Goal: Contribute content: Add original content to the website for others to see

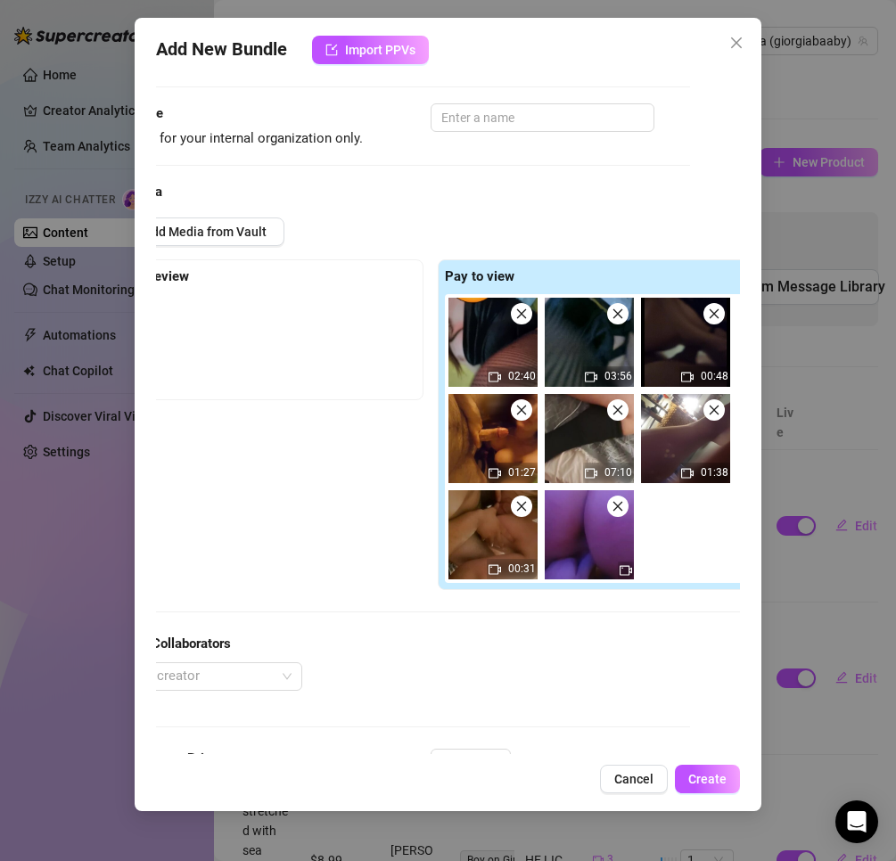
scroll to position [89, 0]
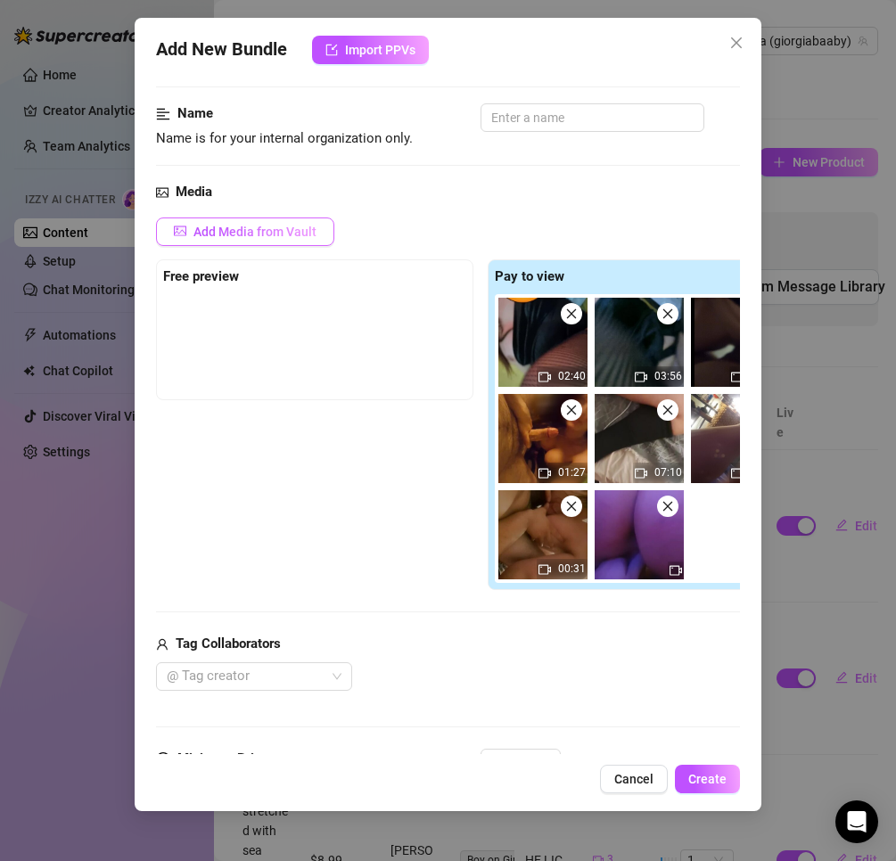
click at [273, 218] on button "Add Media from Vault" at bounding box center [245, 232] width 178 height 29
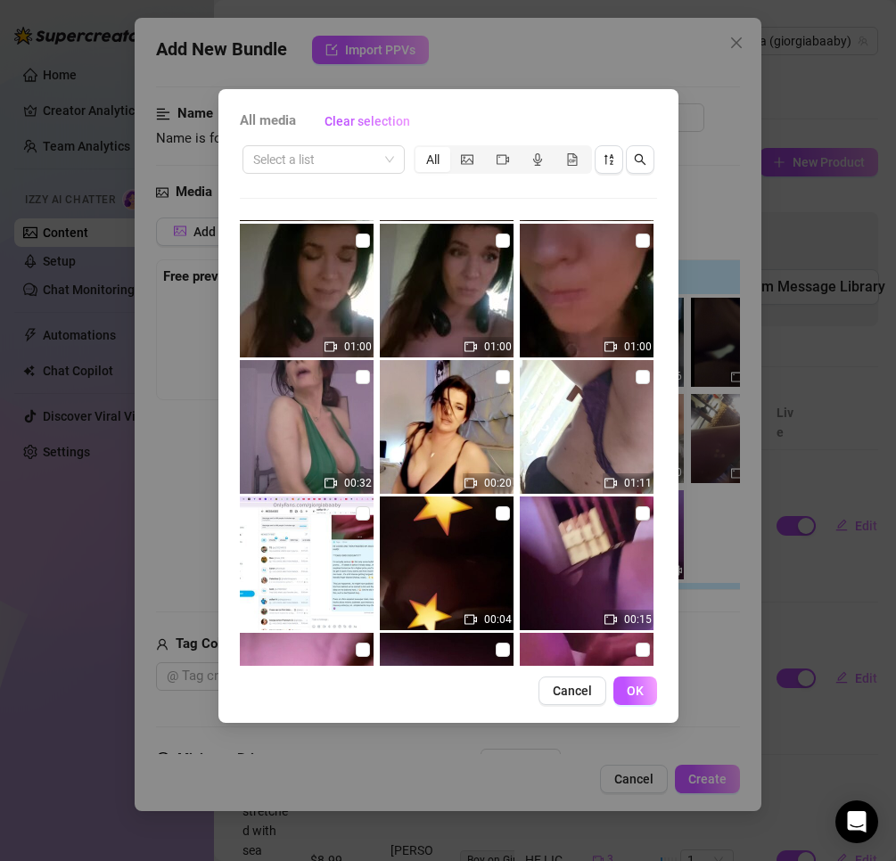
scroll to position [446, 0]
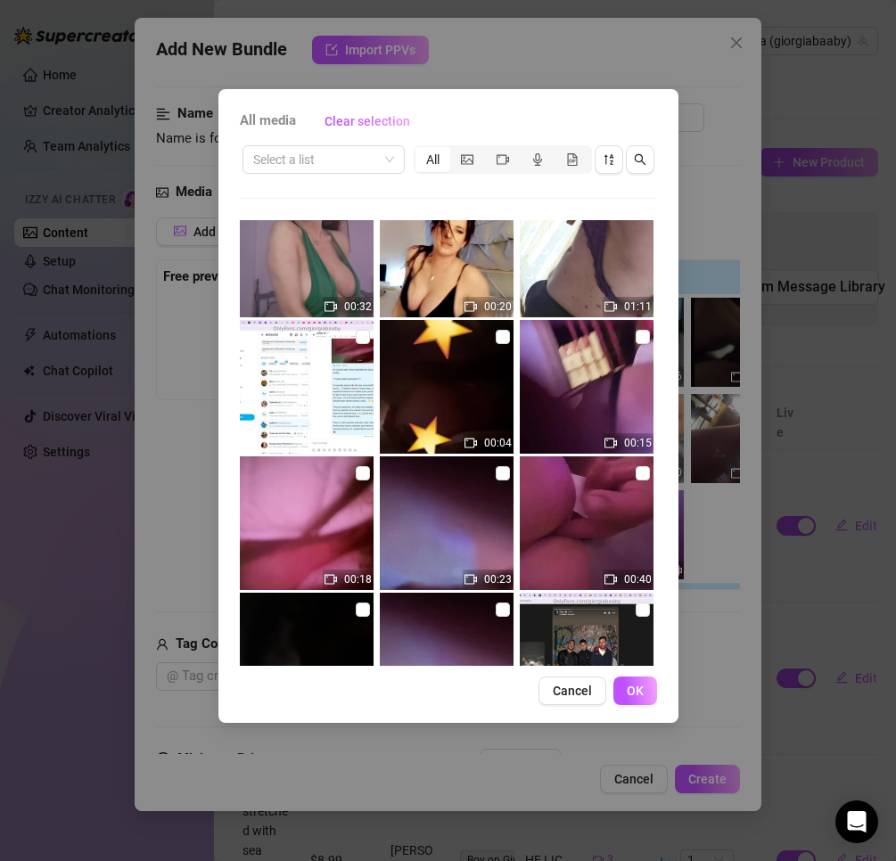
click at [564, 688] on span "Cancel" at bounding box center [572, 691] width 39 height 14
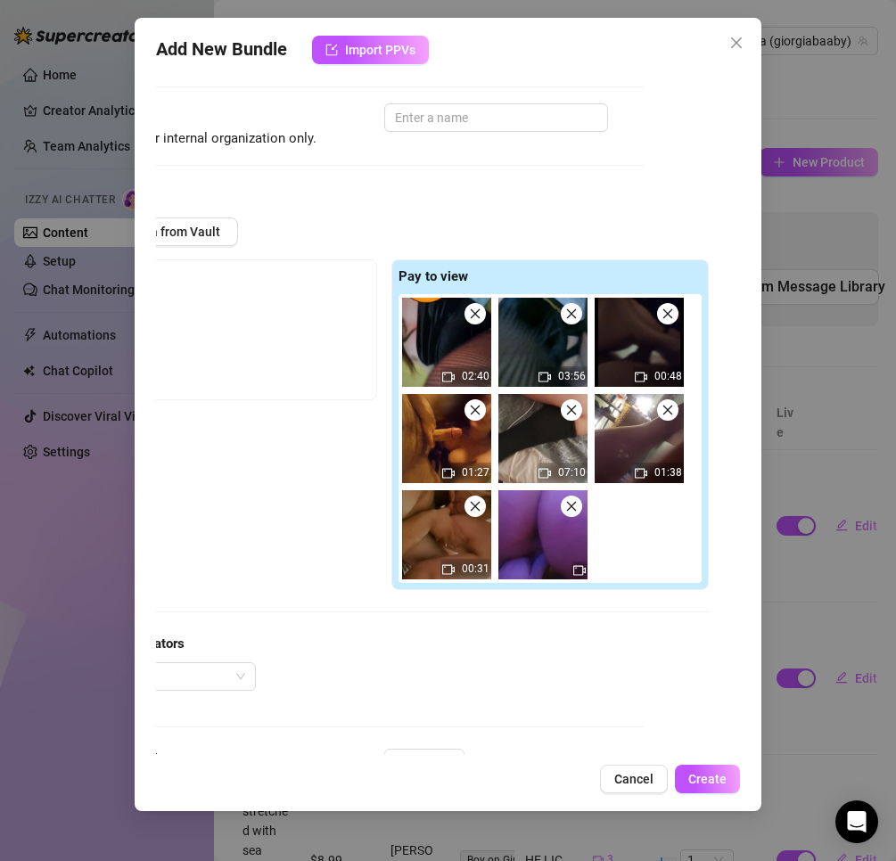
scroll to position [89, 64]
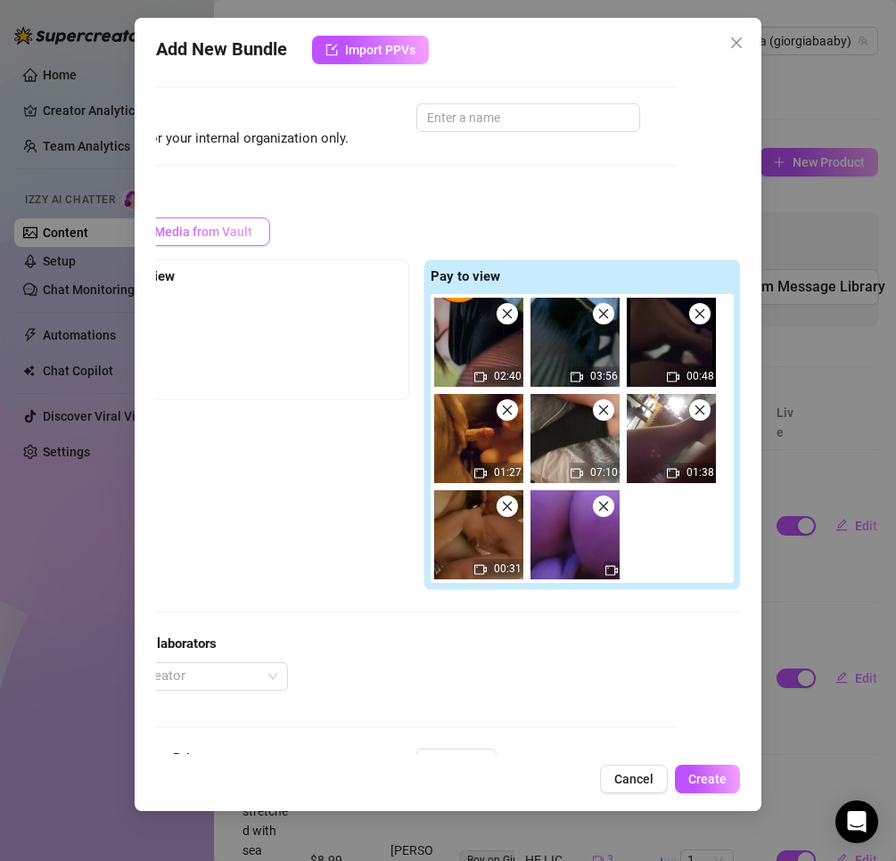
click at [239, 225] on span "Add Media from Vault" at bounding box center [190, 232] width 123 height 14
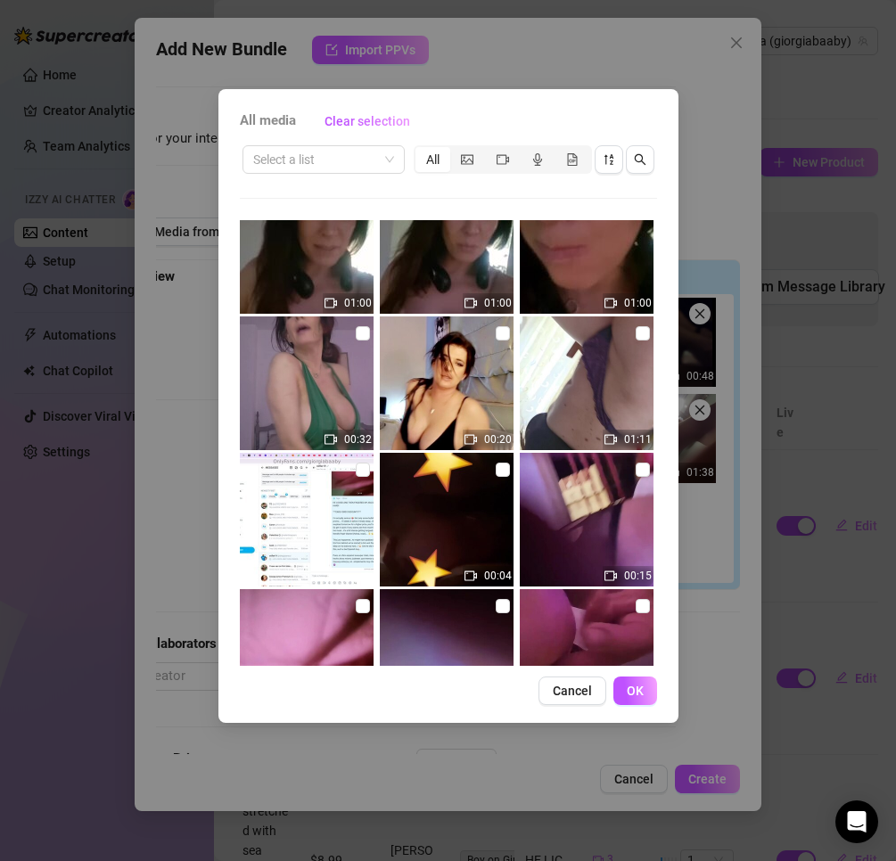
scroll to position [446, 0]
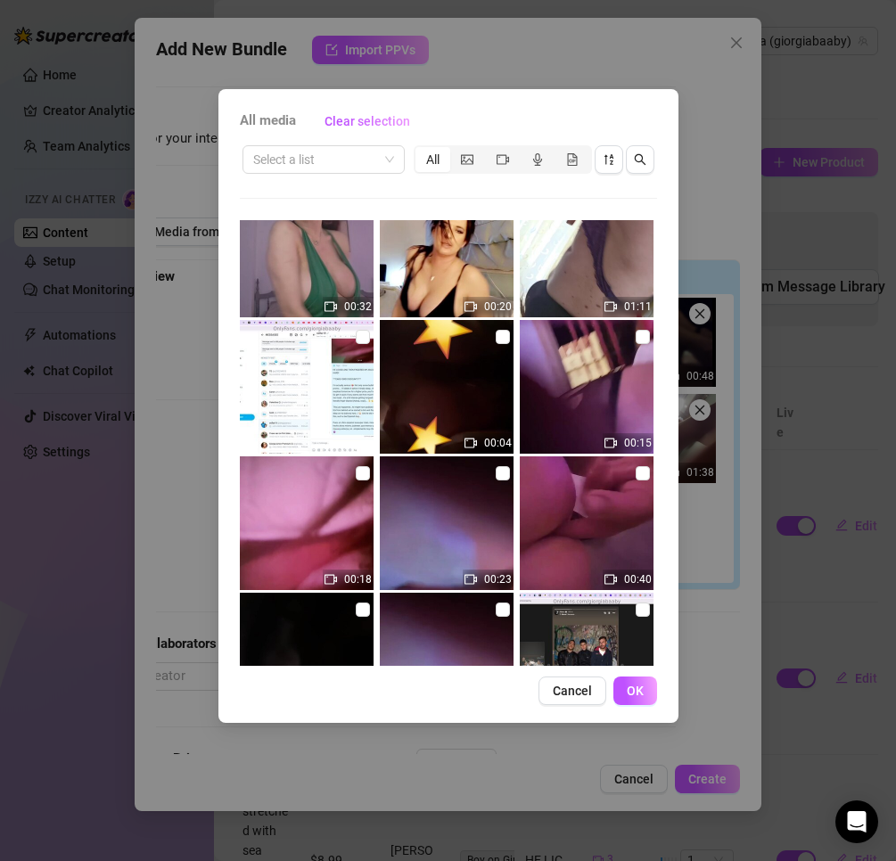
click at [451, 367] on img at bounding box center [447, 387] width 134 height 134
click at [498, 331] on input "checkbox" at bounding box center [503, 337] width 14 height 14
checkbox input "true"
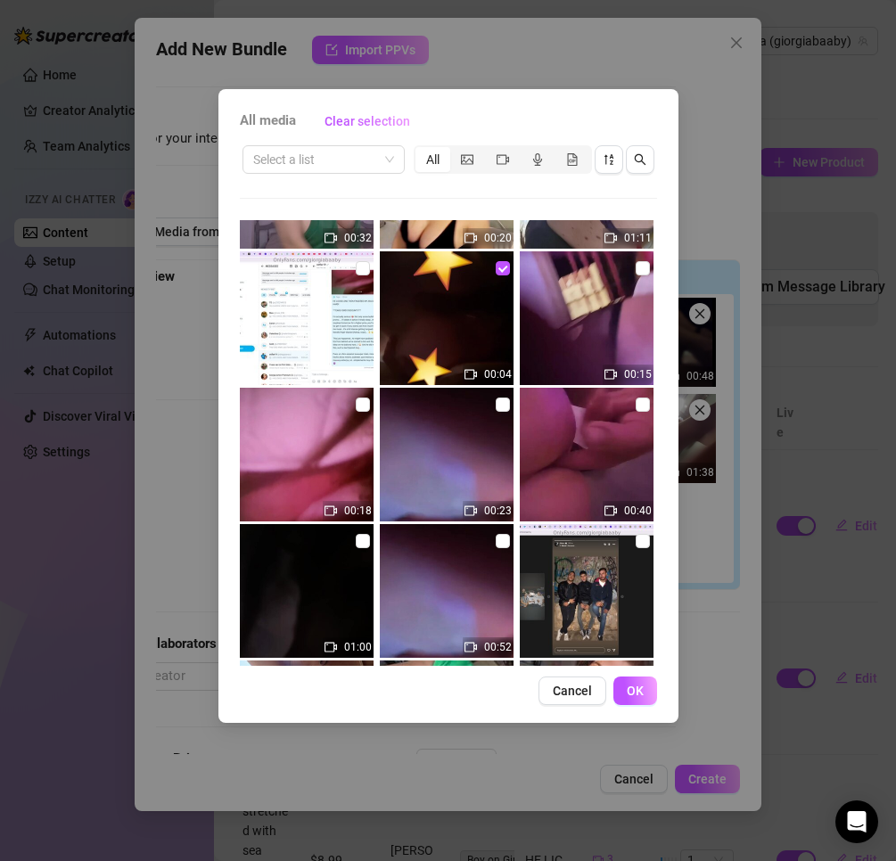
scroll to position [480, 0]
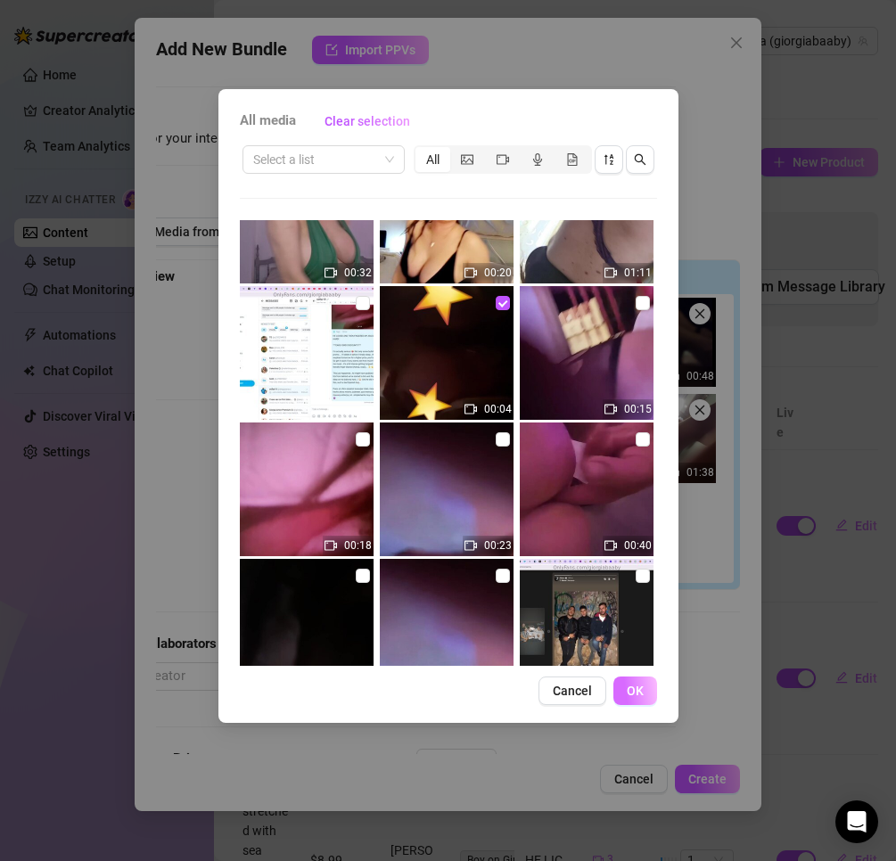
click at [638, 689] on span "OK" at bounding box center [635, 691] width 17 height 14
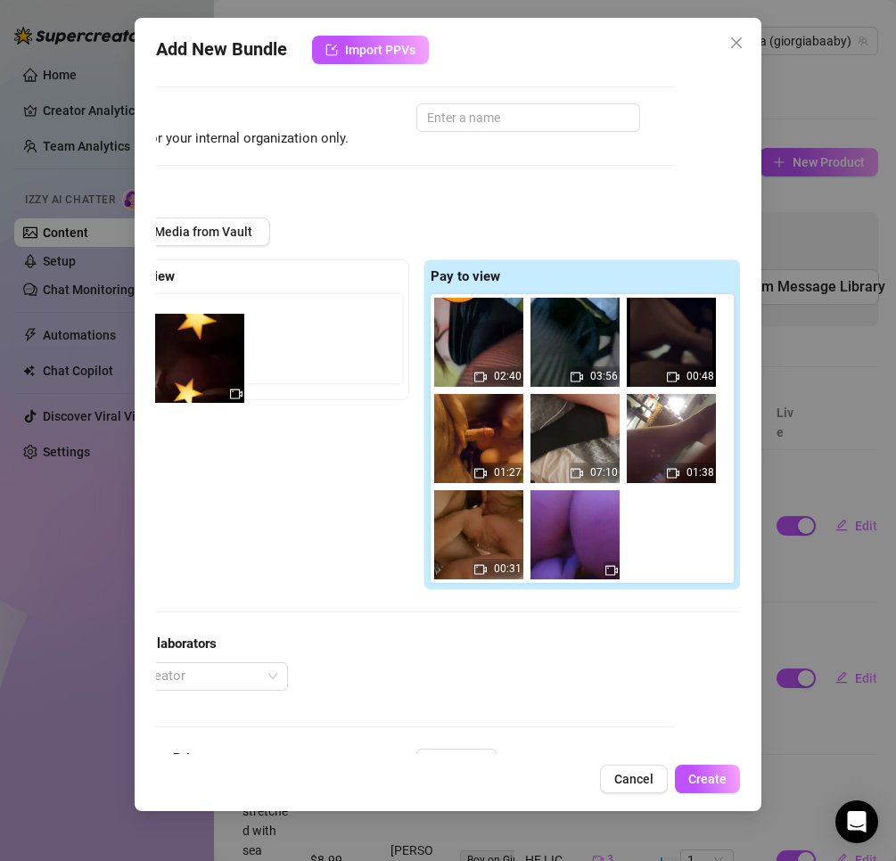
drag, startPoint x: 661, startPoint y: 527, endPoint x: 183, endPoint y: 349, distance: 510.2
click at [183, 349] on div "Free preview Pay to view 02:40 03:56 00:48 01:27 07:10 01:38 00:31" at bounding box center [416, 426] width 649 height 332
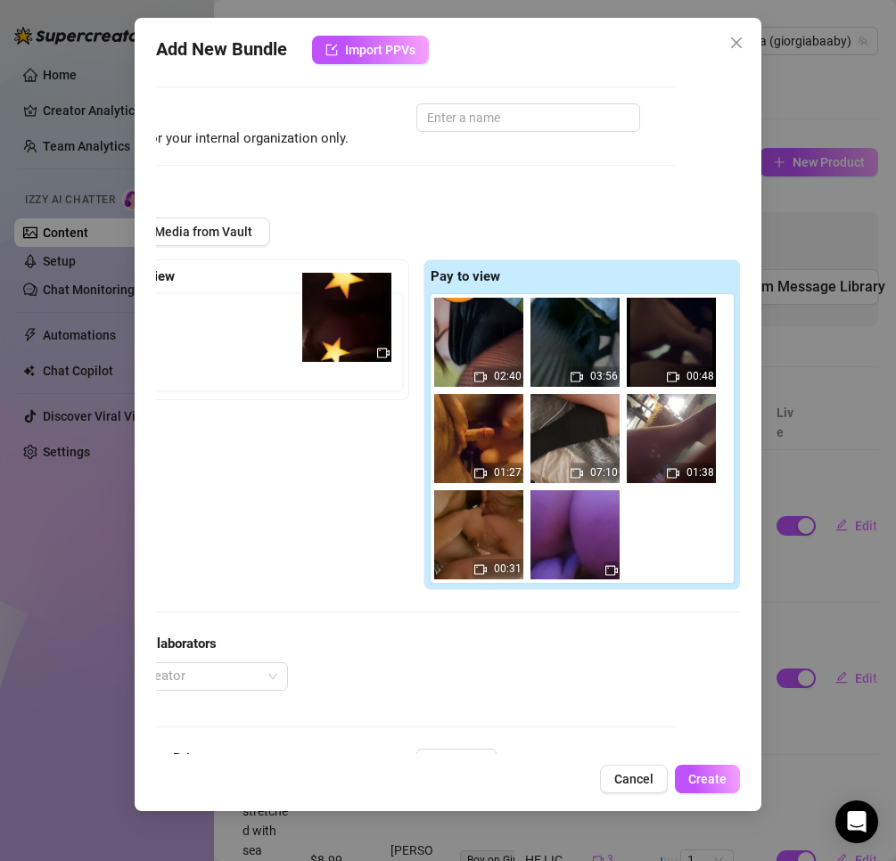
drag, startPoint x: 647, startPoint y: 534, endPoint x: 315, endPoint y: 311, distance: 400.4
click at [315, 311] on div "Free preview Pay to view 02:40 03:56 00:48 01:27 07:10 01:38 00:31" at bounding box center [416, 426] width 649 height 332
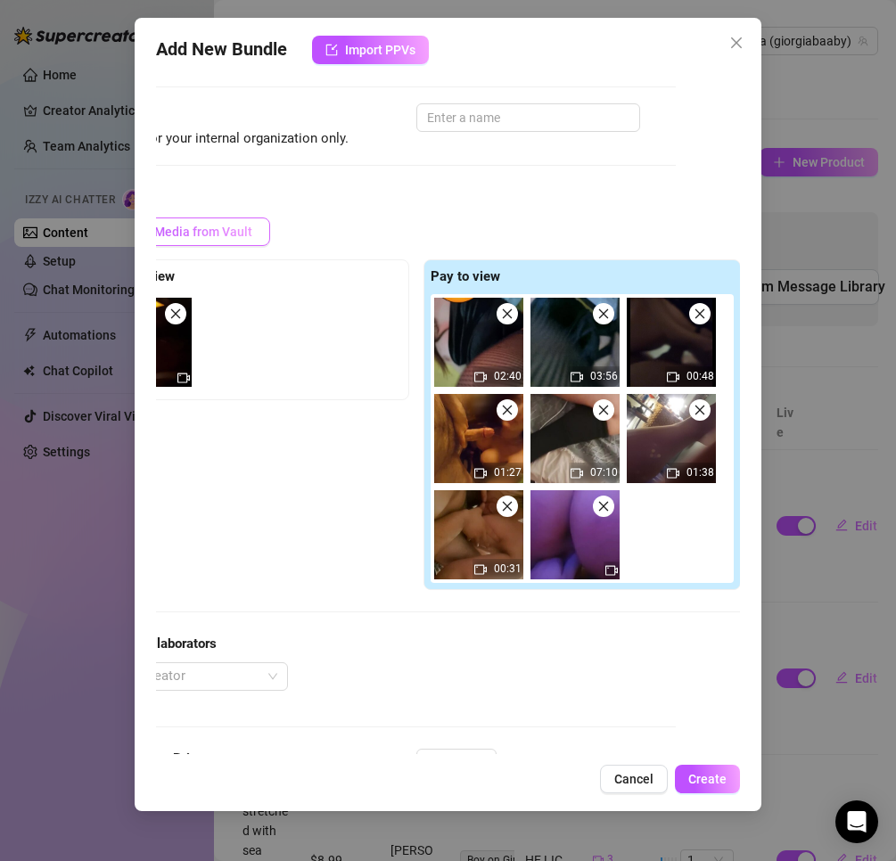
click at [238, 230] on span "Add Media from Vault" at bounding box center [190, 232] width 123 height 14
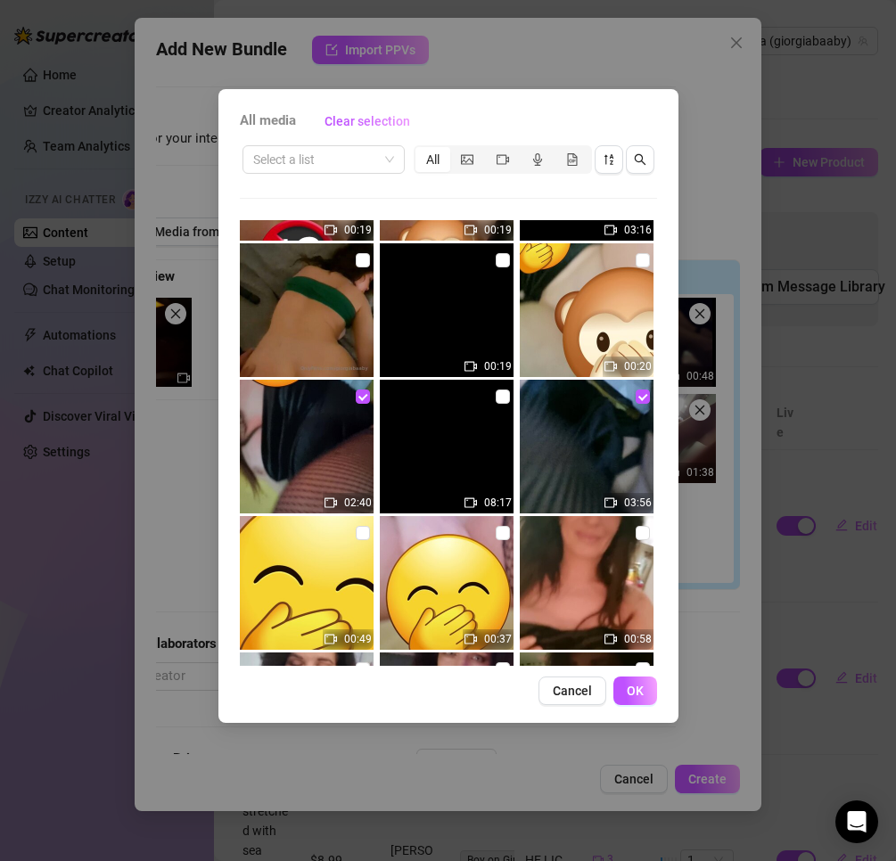
scroll to position [3389, 0]
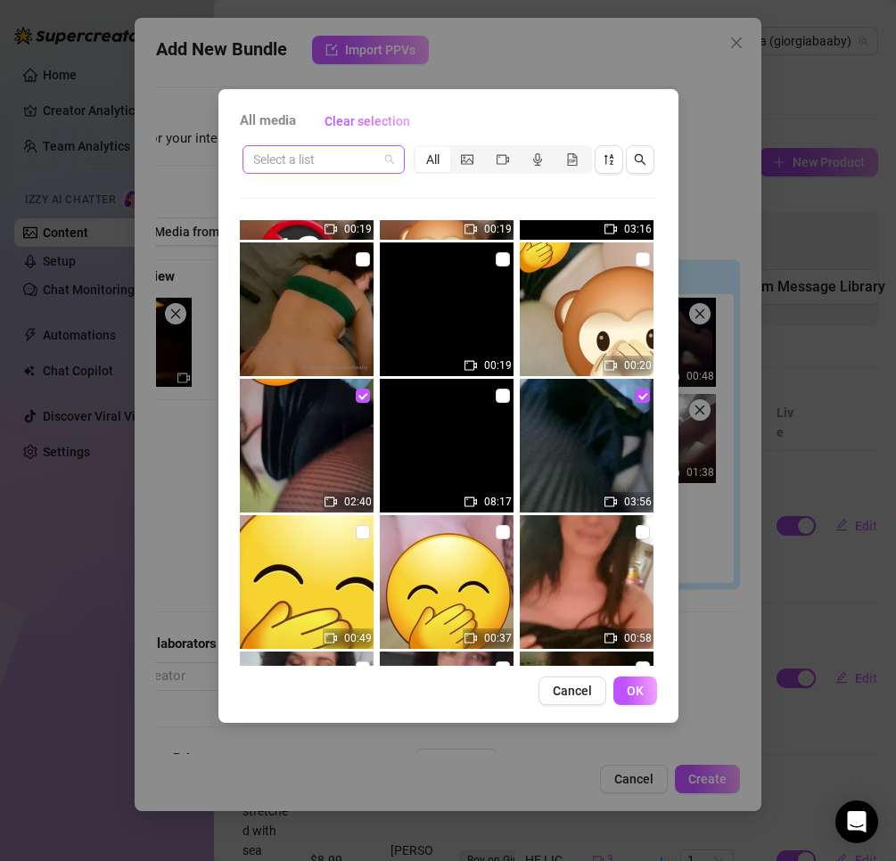
click at [391, 149] on span at bounding box center [323, 159] width 141 height 27
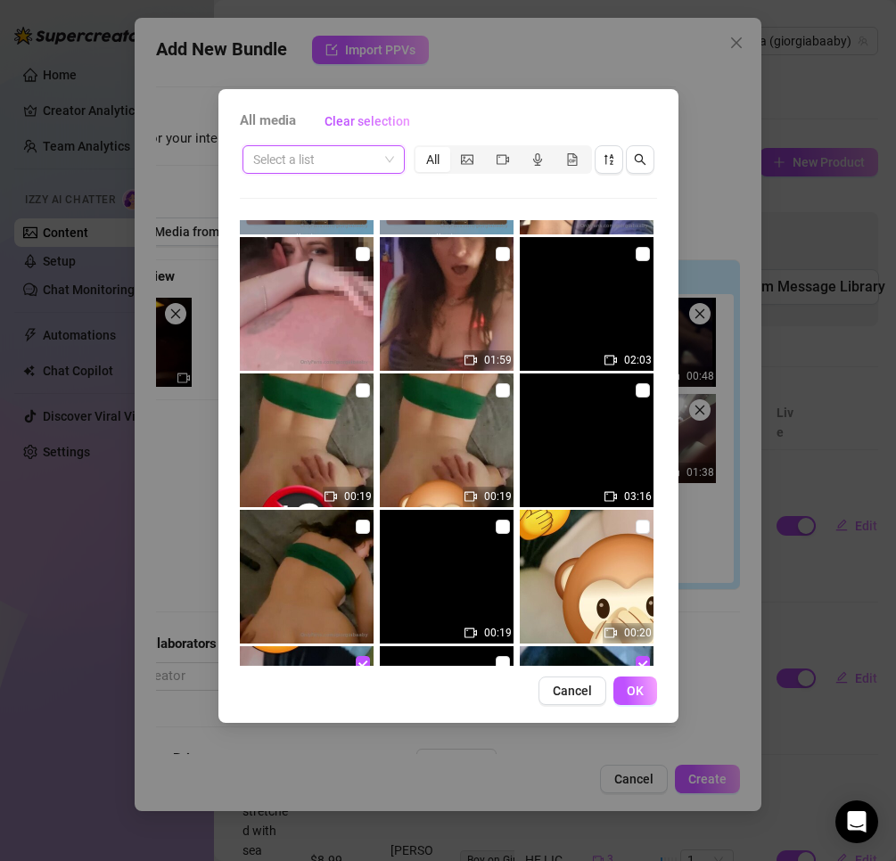
scroll to position [3300, 0]
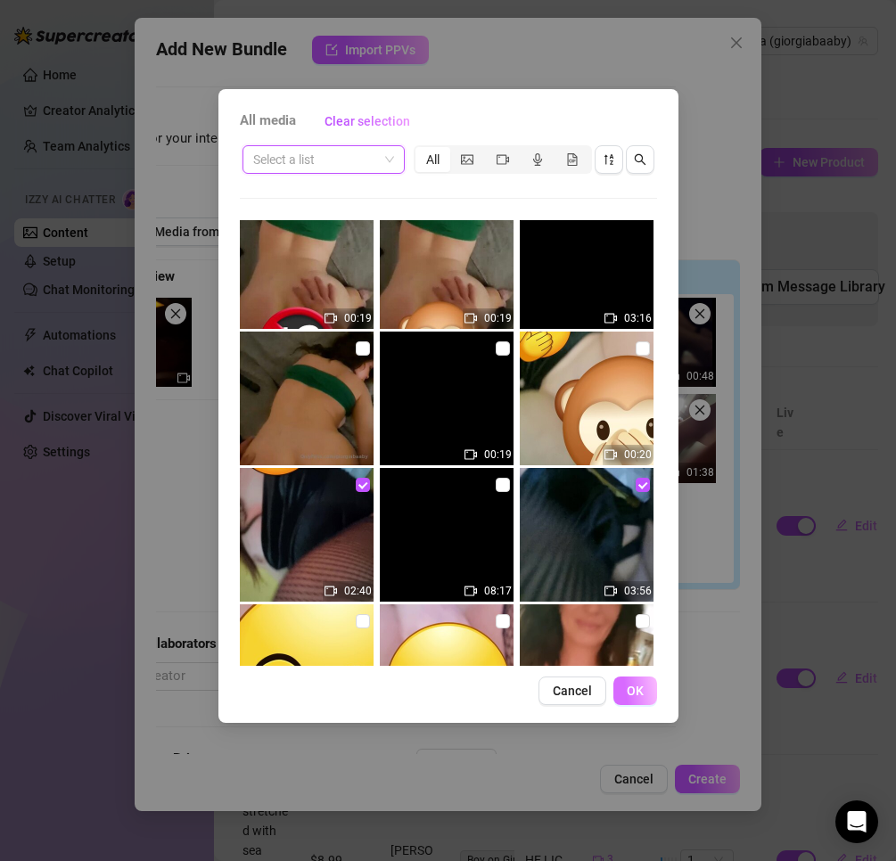
click at [629, 681] on button "OK" at bounding box center [636, 691] width 44 height 29
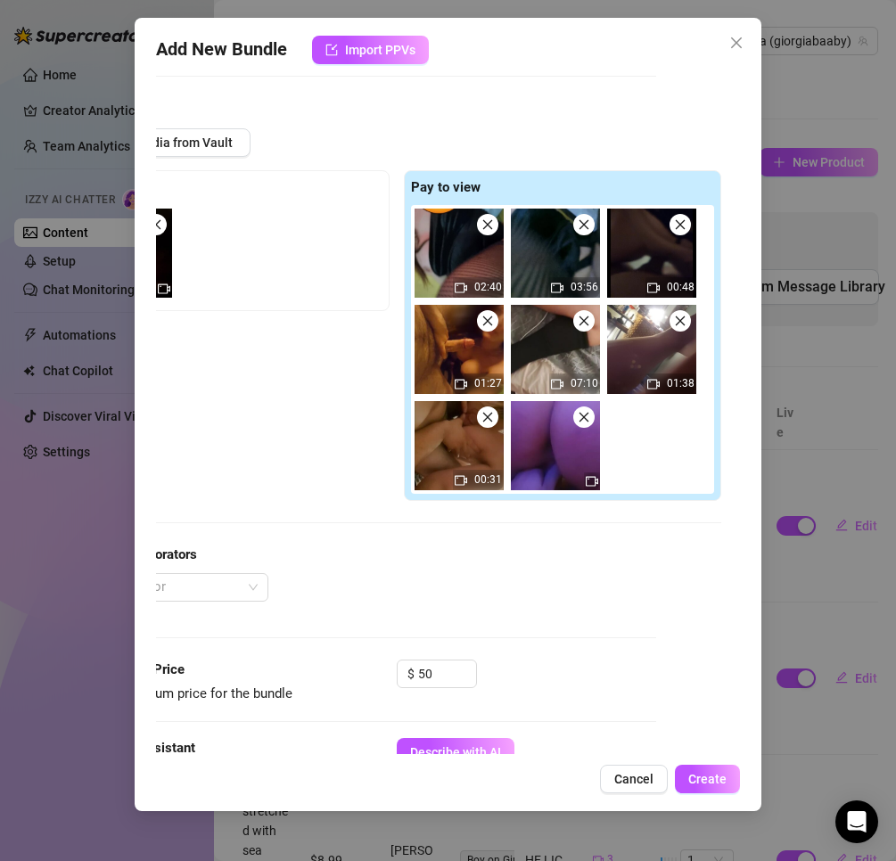
scroll to position [178, 0]
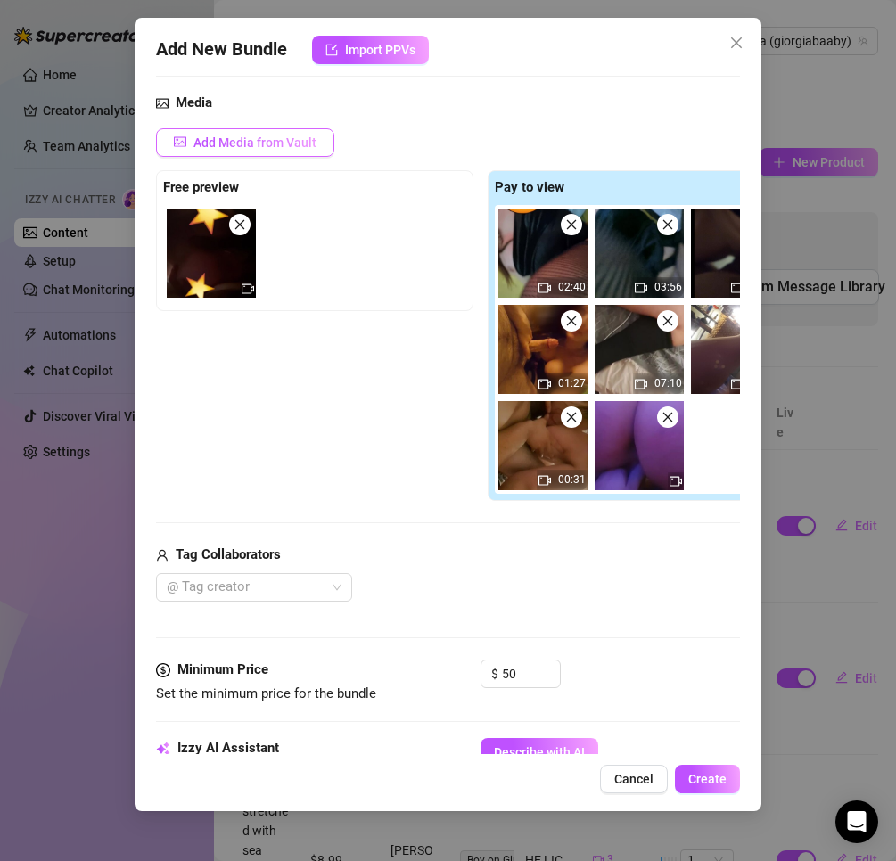
click at [280, 144] on span "Add Media from Vault" at bounding box center [255, 143] width 123 height 14
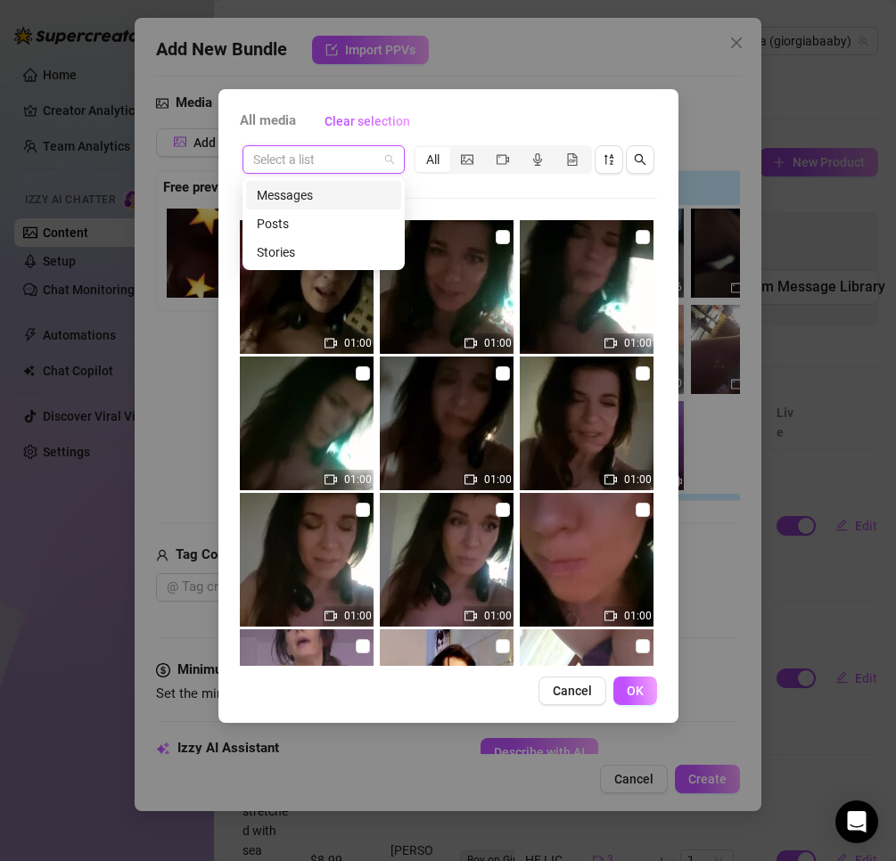
click at [350, 152] on input "search" at bounding box center [315, 159] width 125 height 27
click at [352, 188] on div "Messages" at bounding box center [324, 195] width 134 height 20
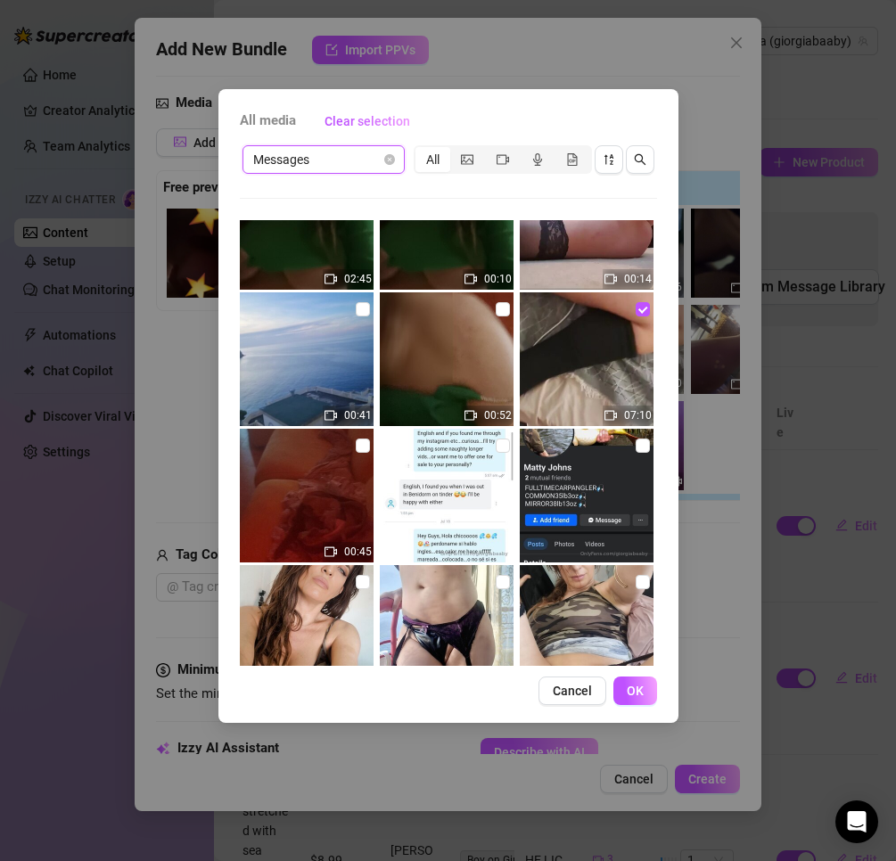
scroll to position [1891, 0]
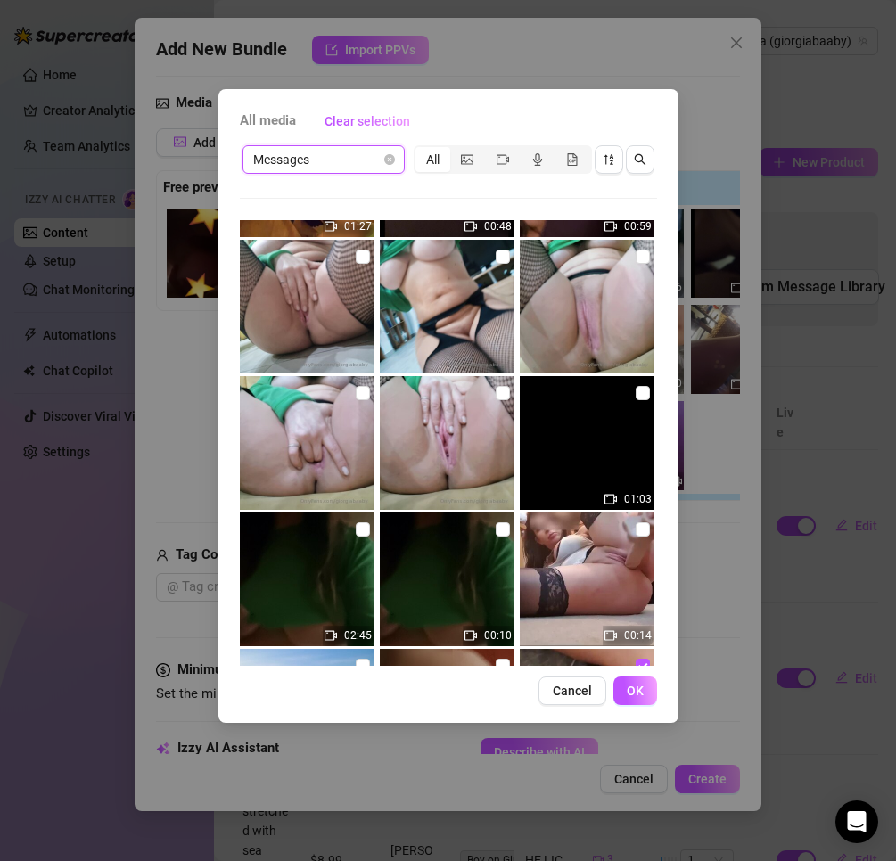
click at [383, 168] on span "Messages" at bounding box center [323, 159] width 141 height 27
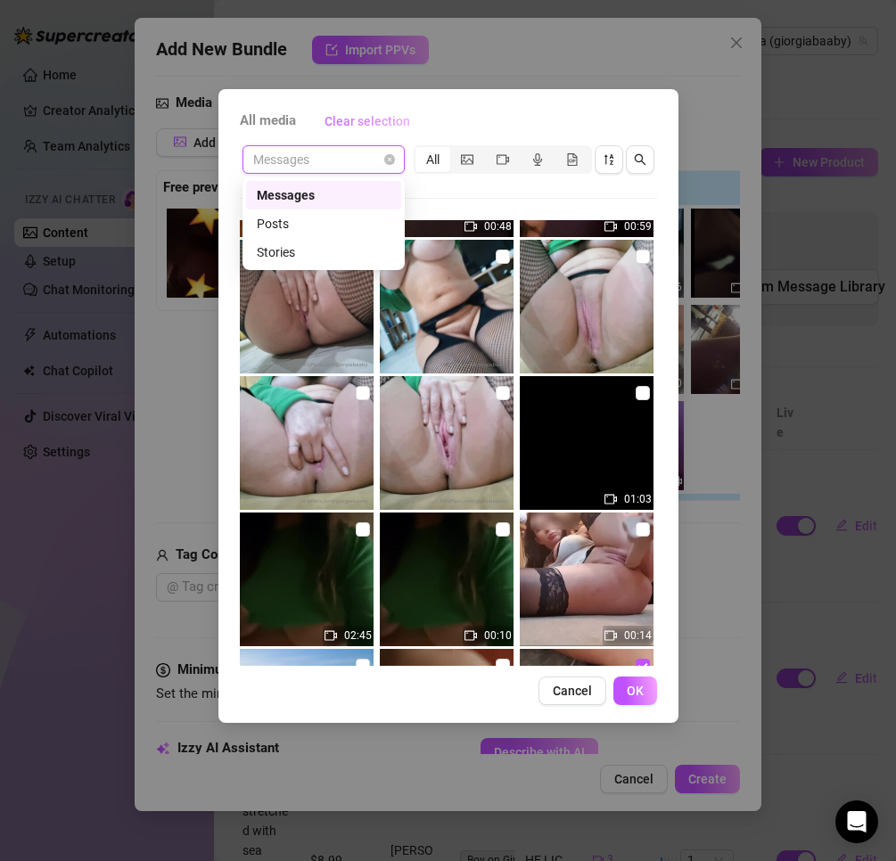
click at [374, 122] on span "Clear selection" at bounding box center [368, 121] width 86 height 14
checkbox input "false"
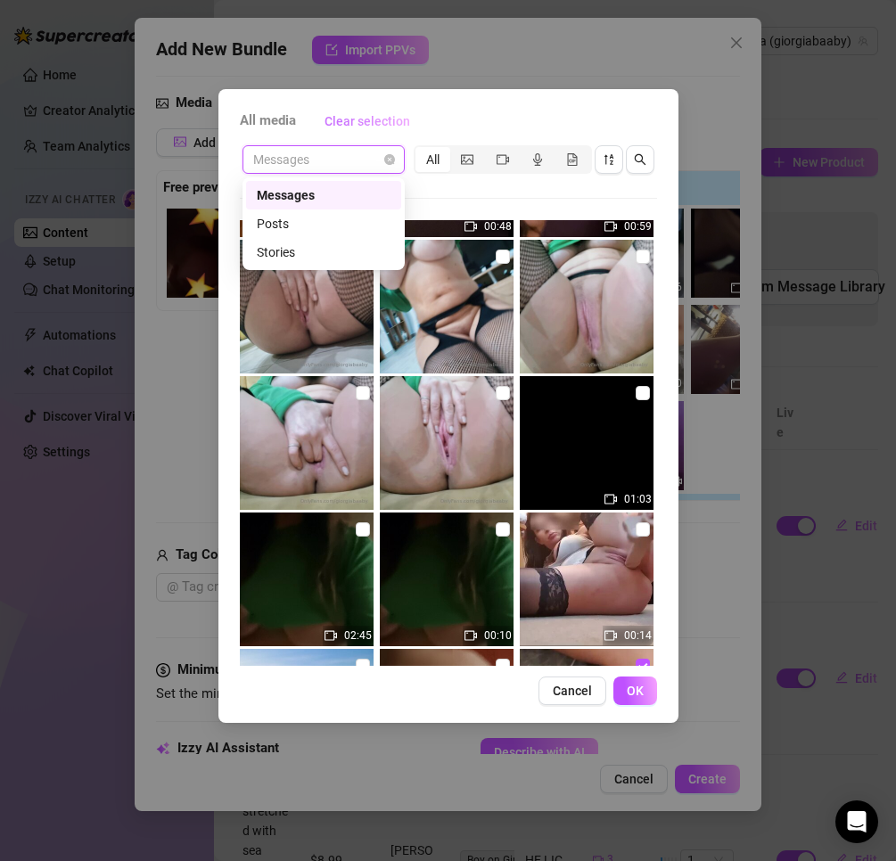
checkbox input "false"
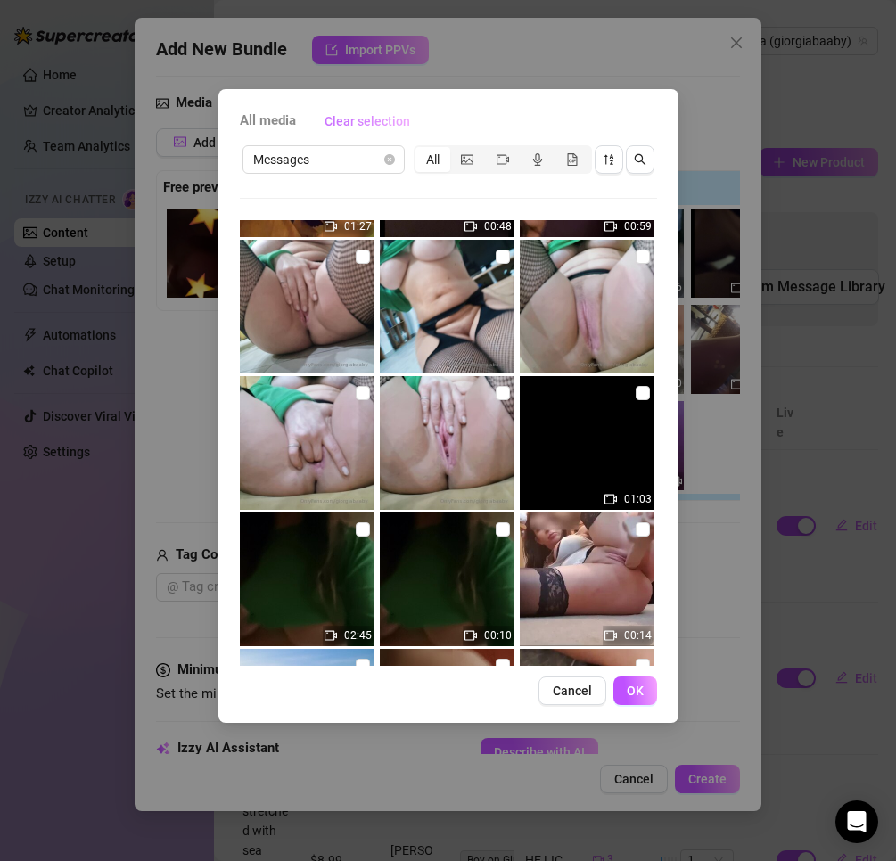
click at [372, 122] on span "Clear selection" at bounding box center [368, 121] width 86 height 14
click at [378, 115] on span "Clear selection" at bounding box center [368, 121] width 86 height 14
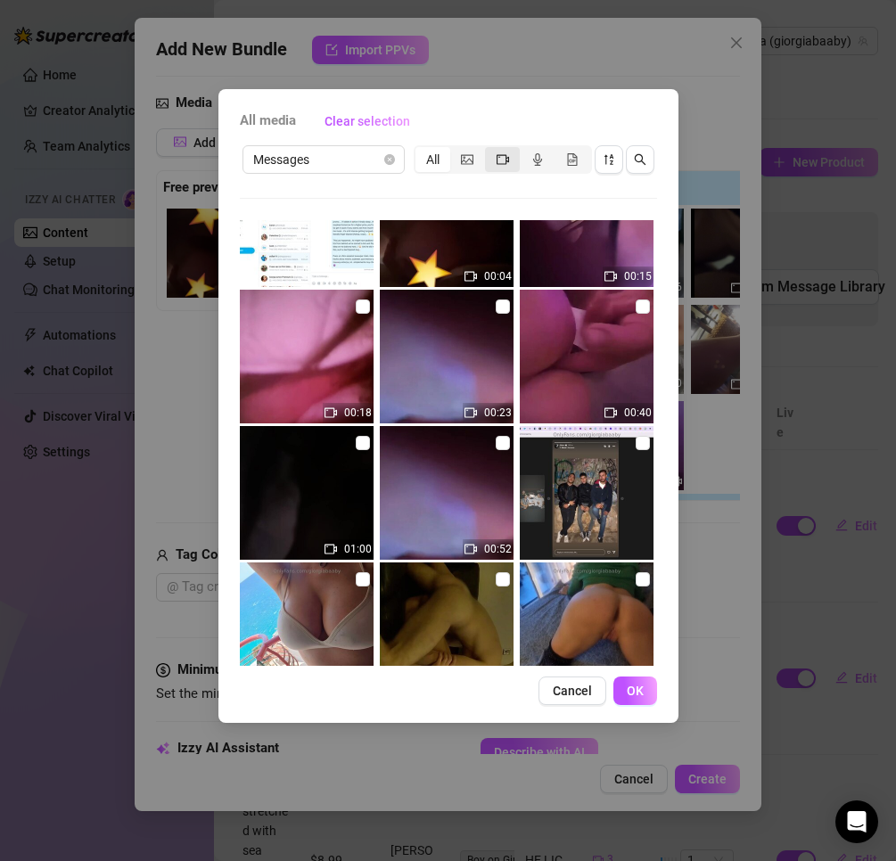
scroll to position [18, 0]
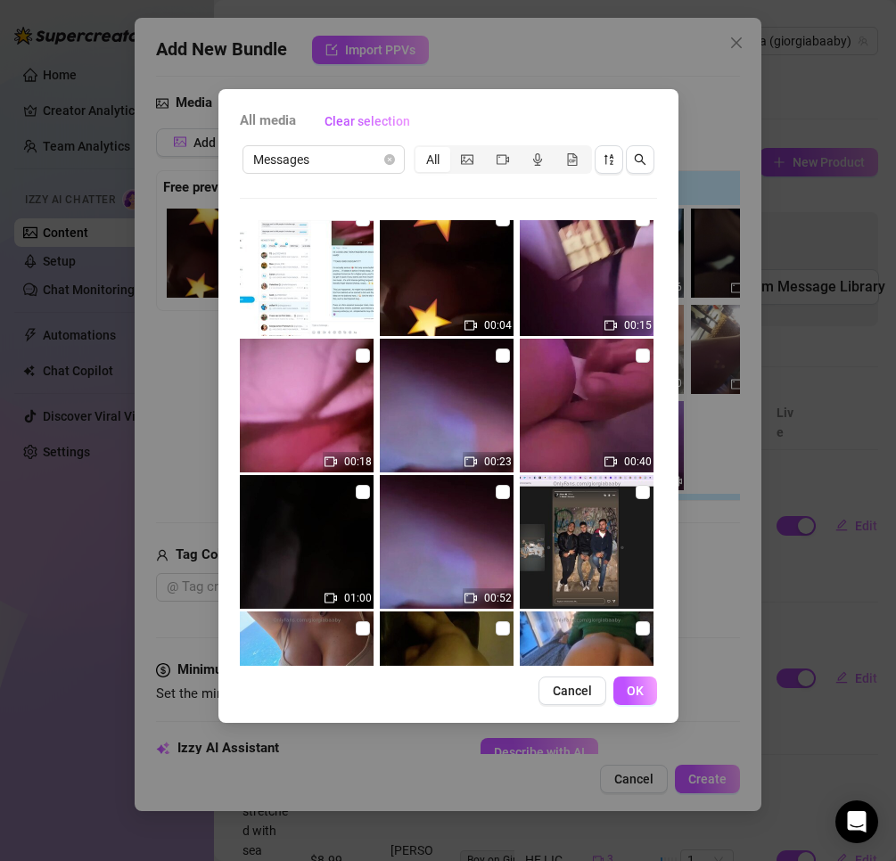
click at [498, 85] on div "All media Clear selection Messages All 00:04 00:15 00:18 00:23 00:40 01:00 00:5…" at bounding box center [448, 430] width 896 height 861
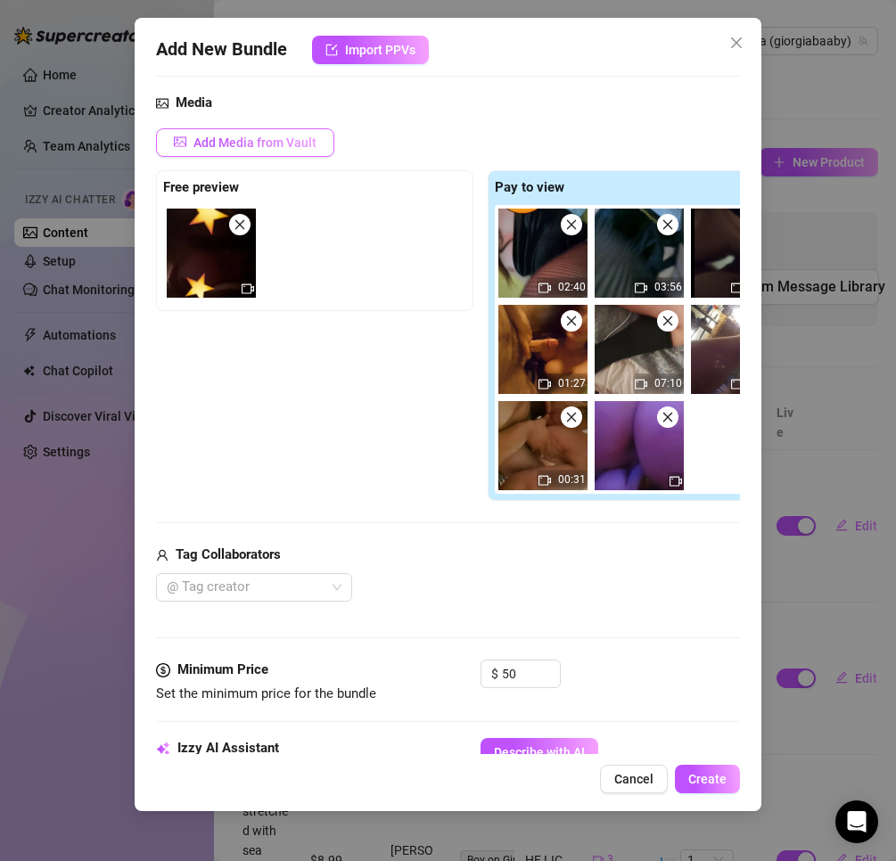
click at [274, 146] on span "Add Media from Vault" at bounding box center [255, 143] width 123 height 14
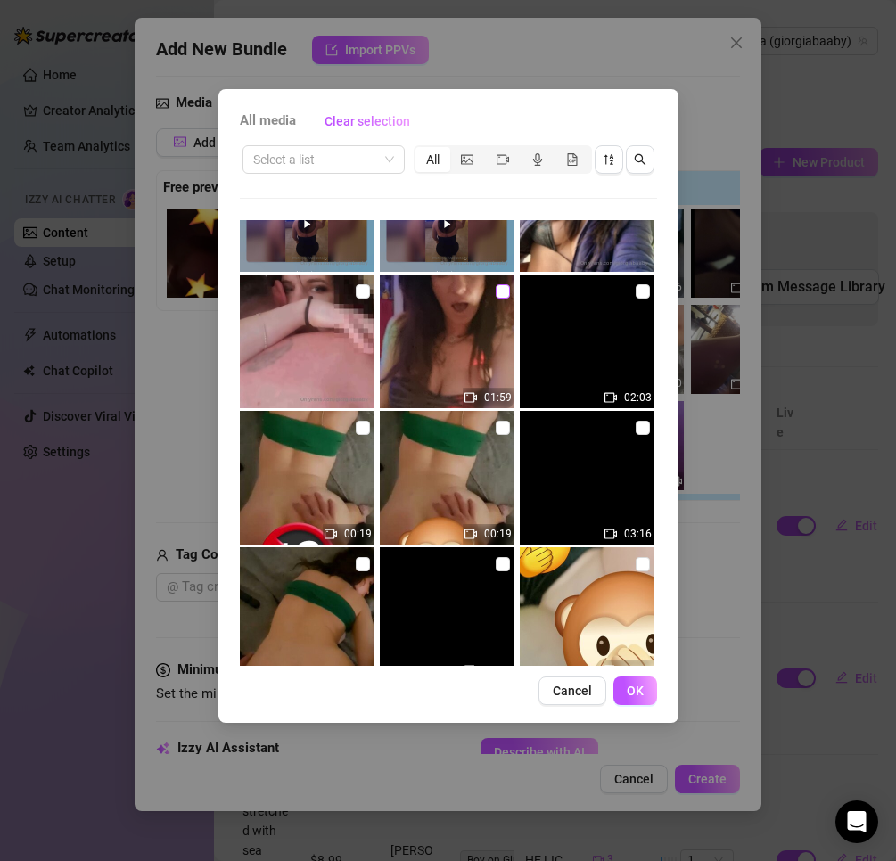
scroll to position [3210, 0]
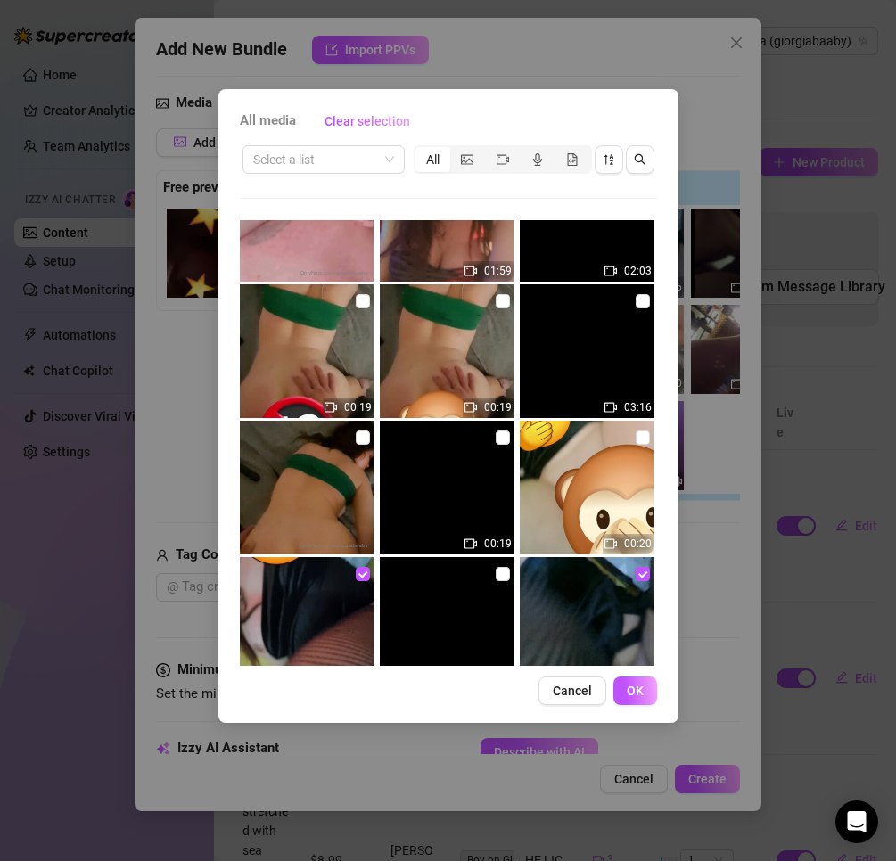
drag, startPoint x: 408, startPoint y: 299, endPoint x: 409, endPoint y: 282, distance: 17.0
drag, startPoint x: 409, startPoint y: 282, endPoint x: 631, endPoint y: 433, distance: 268.4
click at [636, 433] on input "checkbox" at bounding box center [643, 438] width 14 height 14
checkbox input "true"
click at [361, 299] on input "checkbox" at bounding box center [363, 301] width 14 height 14
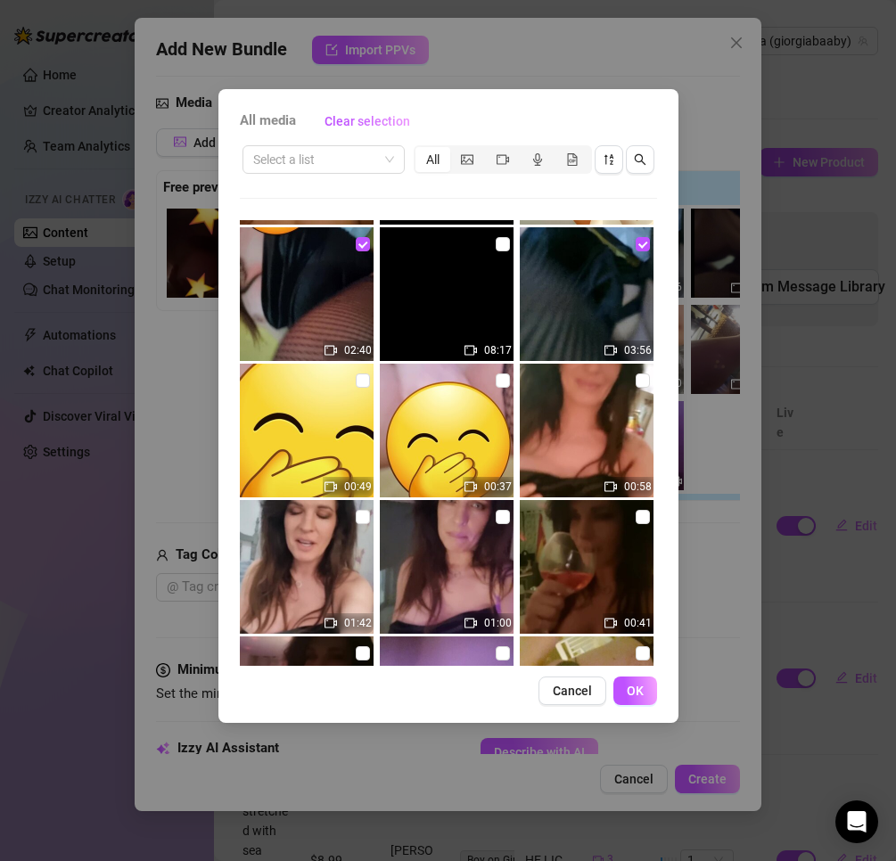
scroll to position [3656, 0]
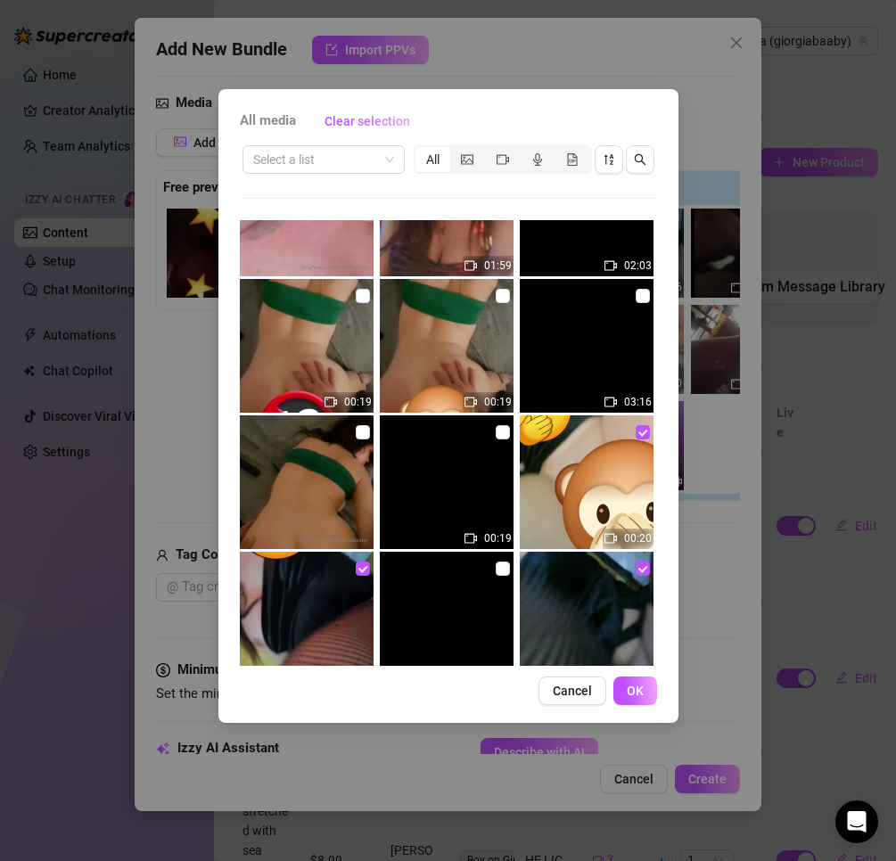
scroll to position [3210, 0]
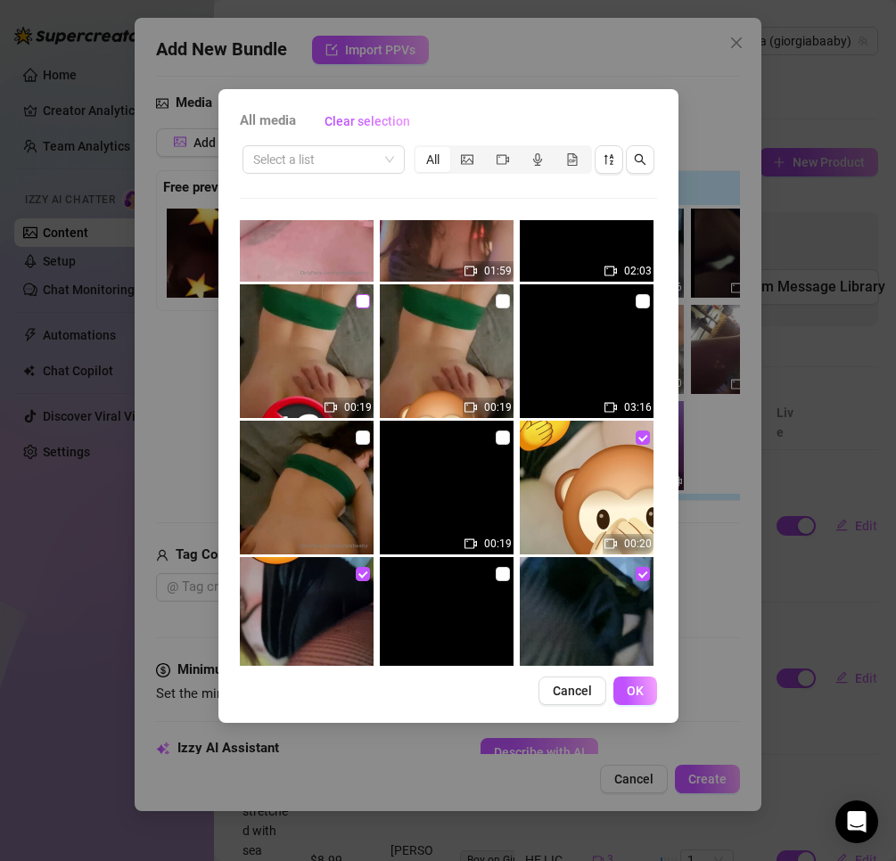
click at [356, 295] on input "checkbox" at bounding box center [363, 301] width 14 height 14
checkbox input "true"
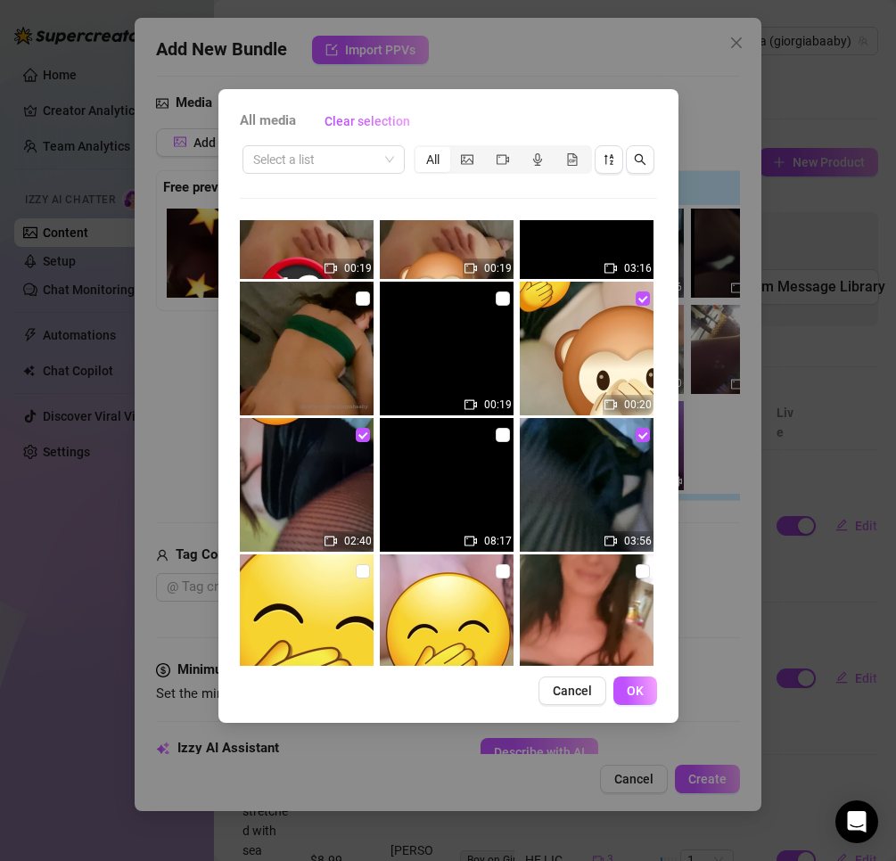
scroll to position [3389, 0]
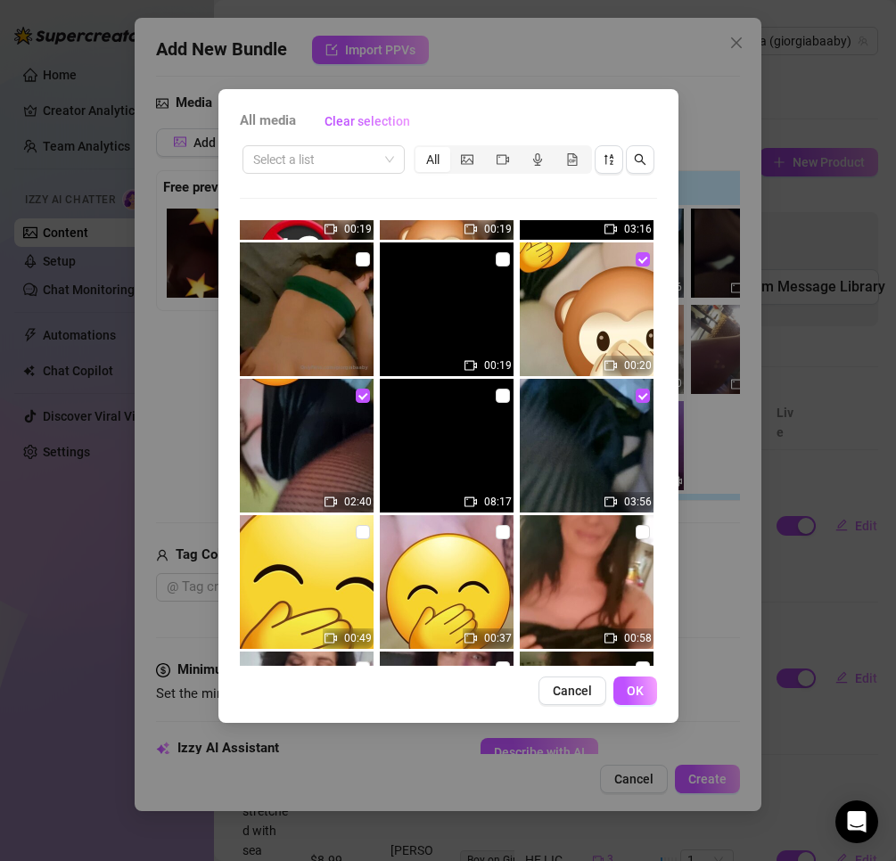
click at [444, 437] on img at bounding box center [447, 446] width 134 height 134
